Goal: Task Accomplishment & Management: Use online tool/utility

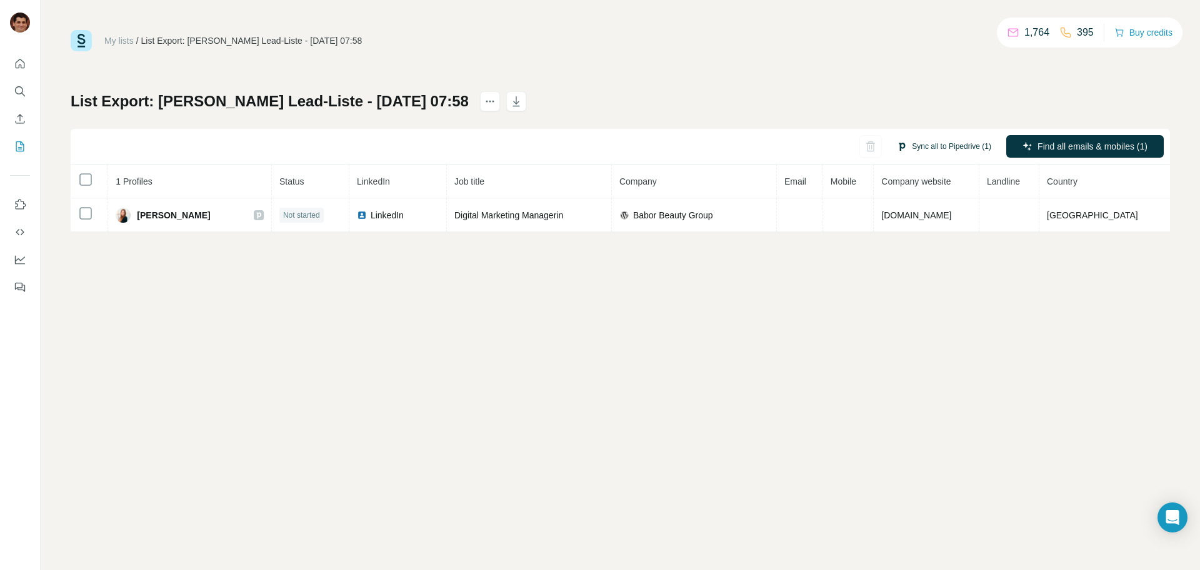
click at [940, 146] on button "Sync all to Pipedrive (1)" at bounding box center [944, 146] width 112 height 19
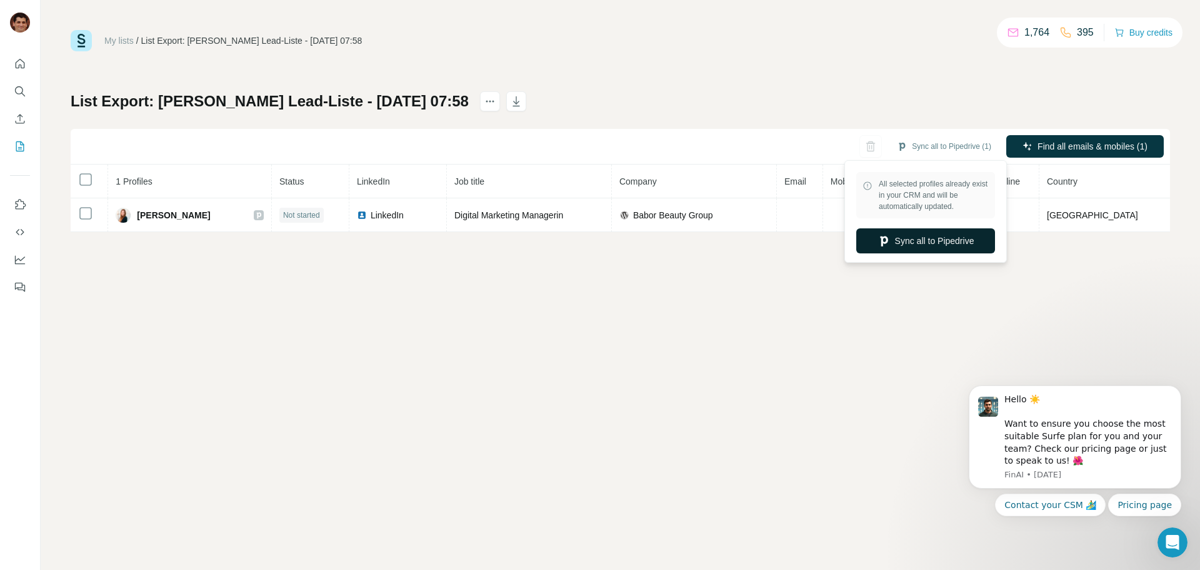
click at [947, 244] on button "Sync all to Pipedrive" at bounding box center [925, 240] width 139 height 25
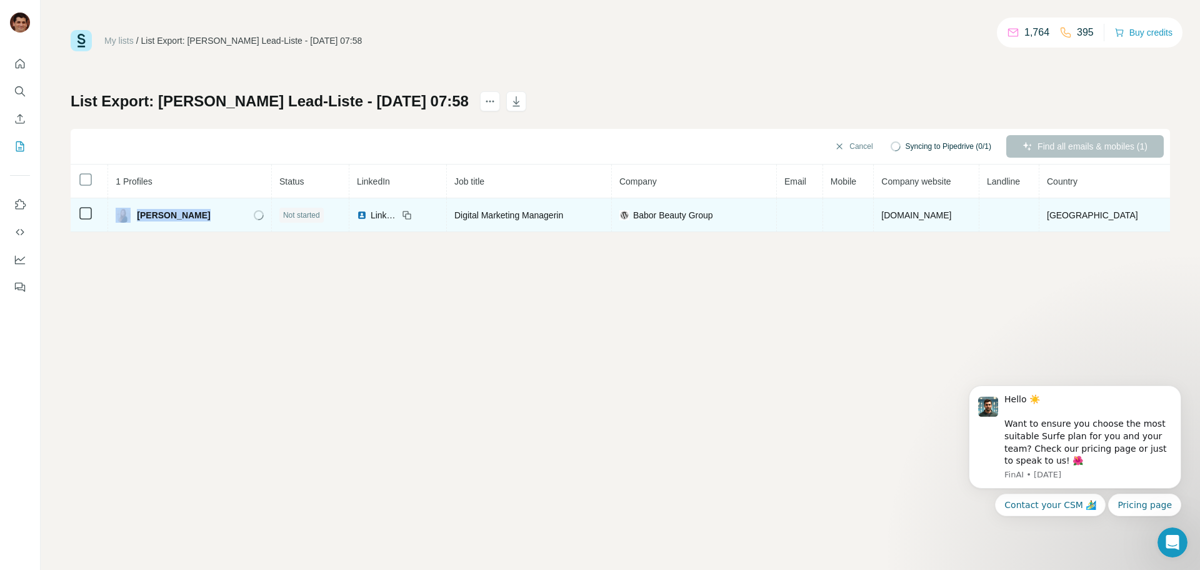
drag, startPoint x: 200, startPoint y: 218, endPoint x: 130, endPoint y: 216, distance: 70.0
click at [130, 216] on div "[PERSON_NAME]" at bounding box center [190, 215] width 148 height 15
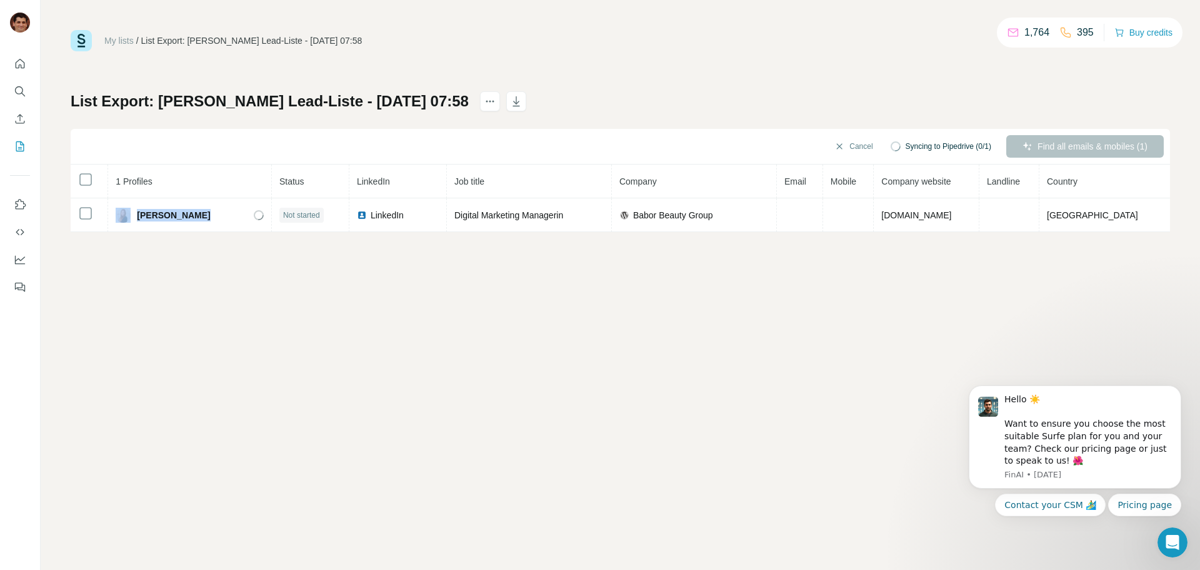
copy div "[PERSON_NAME]"
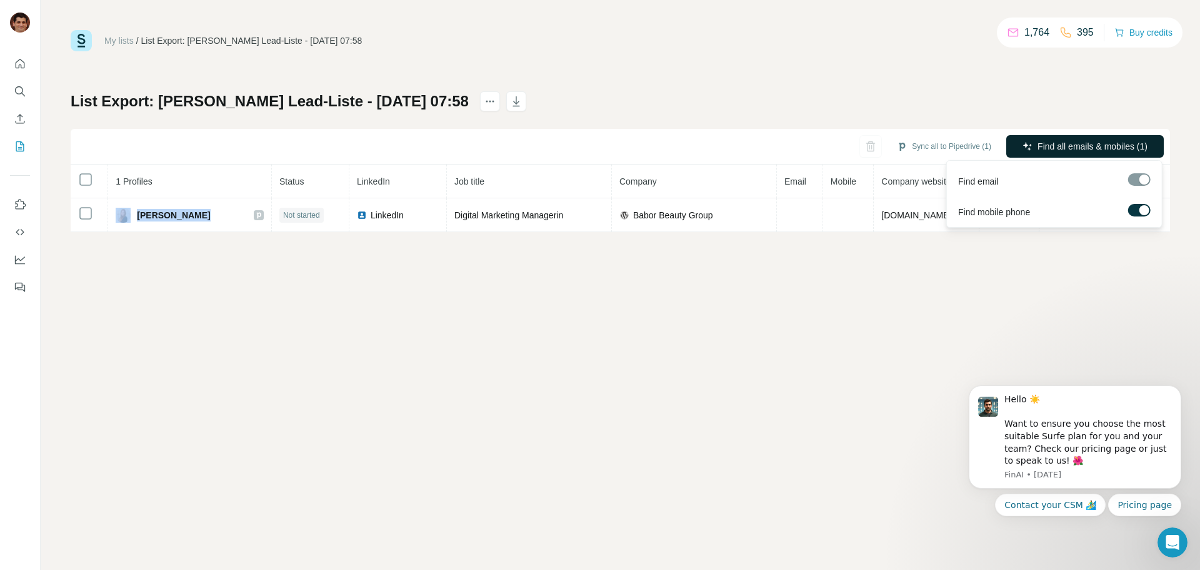
click at [1025, 147] on icon "button" at bounding box center [1028, 146] width 10 height 10
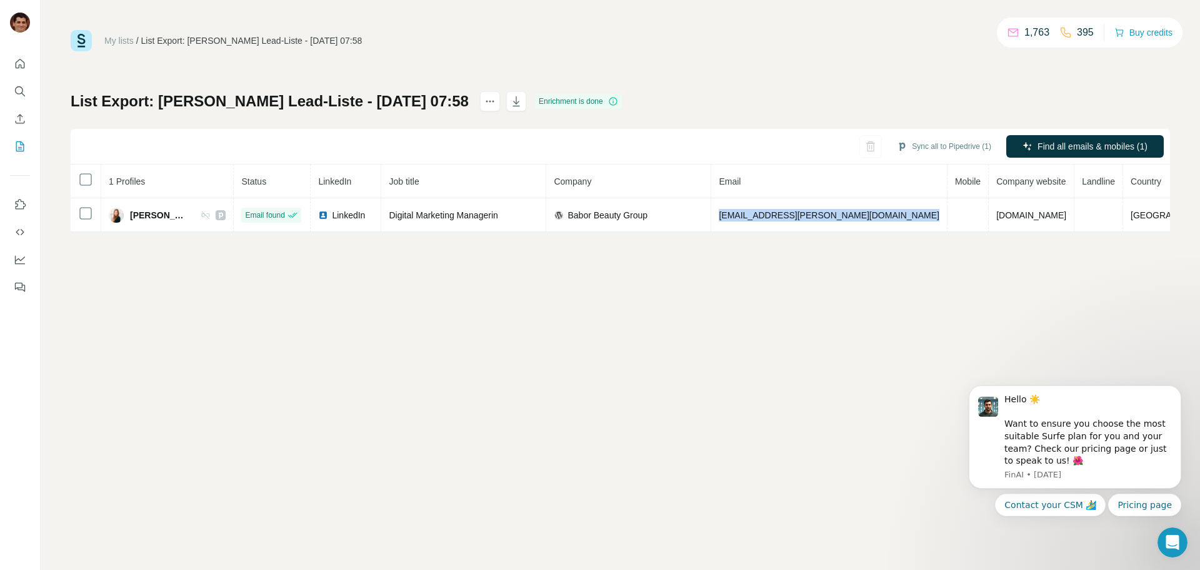
drag, startPoint x: 881, startPoint y: 215, endPoint x: 726, endPoint y: 316, distance: 184.7
click at [760, 219] on tr "[PERSON_NAME] Email found LinkedIn Digital Marketing Managerin Babor Beauty Gro…" at bounding box center [650, 215] width 1159 height 34
copy span "[EMAIL_ADDRESS][PERSON_NAME][DOMAIN_NAME]"
